Goal: Find specific page/section: Find specific page/section

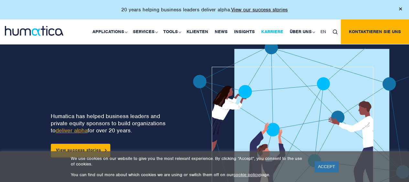
click at [276, 35] on link "Karriere" at bounding box center [272, 31] width 28 height 25
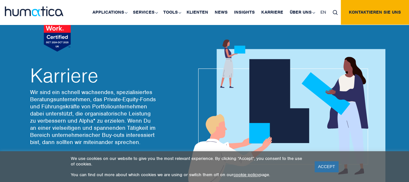
scroll to position [32, 0]
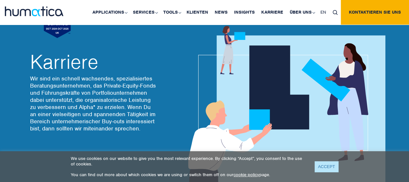
click at [328, 170] on link "ACCEPT" at bounding box center [327, 166] width 24 height 11
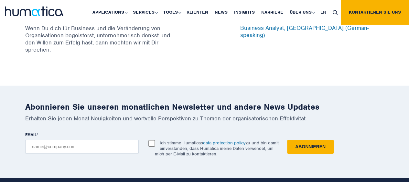
scroll to position [2428, 0]
